Goal: Transaction & Acquisition: Book appointment/travel/reservation

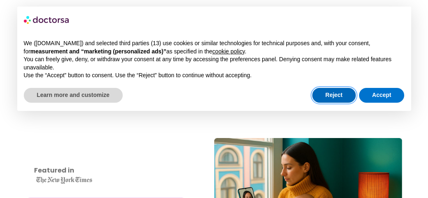
click at [345, 92] on button "Reject" at bounding box center [333, 95] width 43 height 15
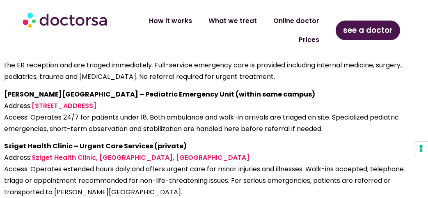
scroll to position [1854, 0]
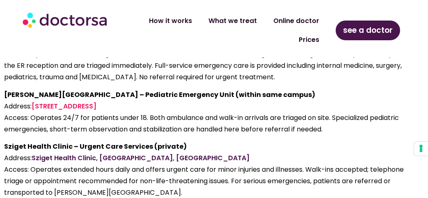
click at [118, 153] on link "Sziget Health Clinic, [GEOGRAPHIC_DATA], [GEOGRAPHIC_DATA]" at bounding box center [141, 157] width 218 height 9
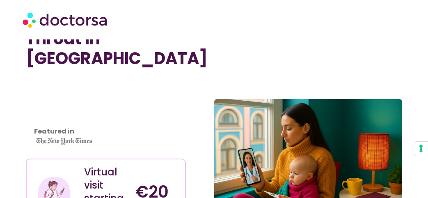
scroll to position [0, 0]
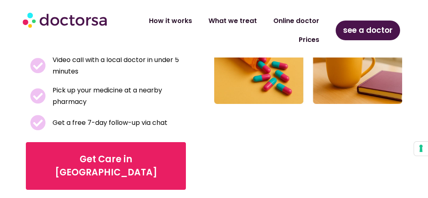
scroll to position [244, 0]
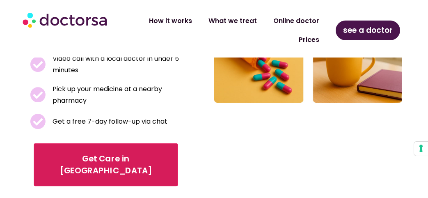
click at [98, 153] on span "Get Care in Győr" at bounding box center [105, 165] width 121 height 24
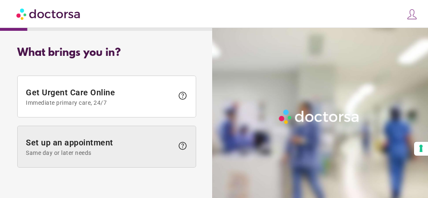
click at [182, 143] on span "help" at bounding box center [183, 146] width 10 height 10
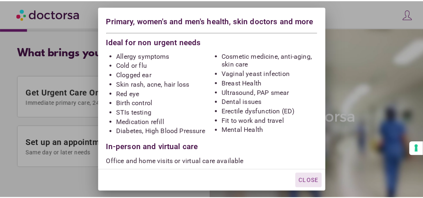
scroll to position [2, 0]
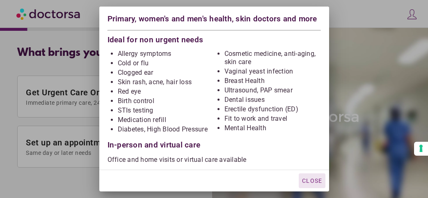
click at [320, 178] on span "Close" at bounding box center [312, 180] width 20 height 7
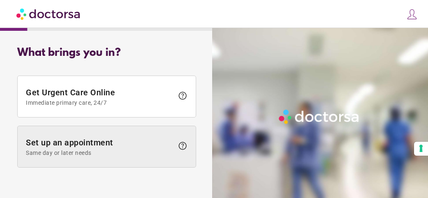
click at [118, 143] on span "Set up an appointment Same day or later needs" at bounding box center [100, 146] width 148 height 18
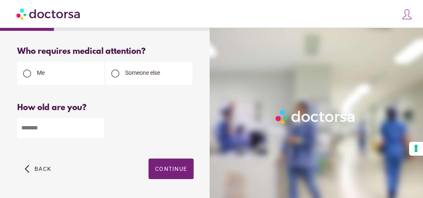
click at [53, 125] on input "number" at bounding box center [60, 128] width 87 height 20
type input "**"
click at [163, 169] on span "Continue" at bounding box center [171, 168] width 32 height 7
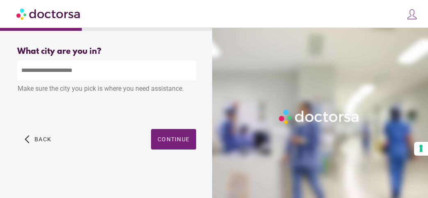
click at [103, 73] on input "text" at bounding box center [106, 70] width 179 height 20
type input "*"
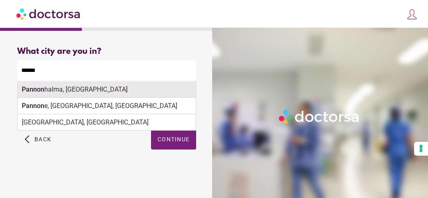
click at [84, 91] on div "Pannon halma, Hungary" at bounding box center [107, 89] width 178 height 16
type input "**********"
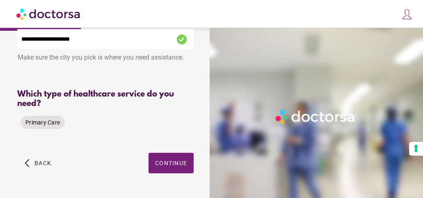
scroll to position [32, 0]
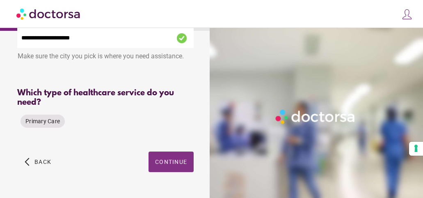
click at [165, 162] on span "Continue" at bounding box center [171, 161] width 32 height 7
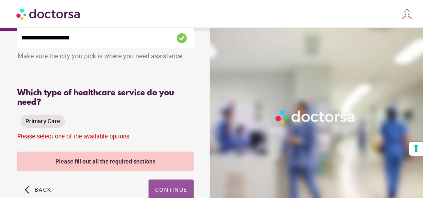
click at [54, 121] on span "Primary Care" at bounding box center [42, 121] width 34 height 7
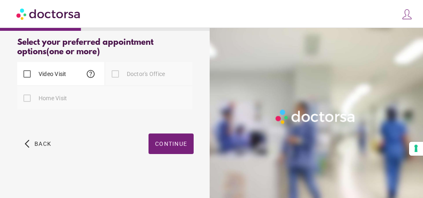
scroll to position [145, 0]
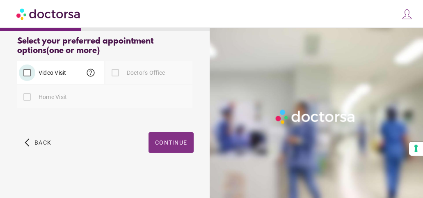
click at [182, 141] on span "Continue" at bounding box center [171, 142] width 32 height 7
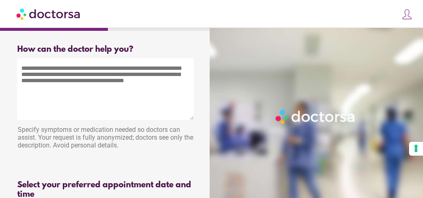
scroll to position [0, 0]
